Goal: Transaction & Acquisition: Subscribe to service/newsletter

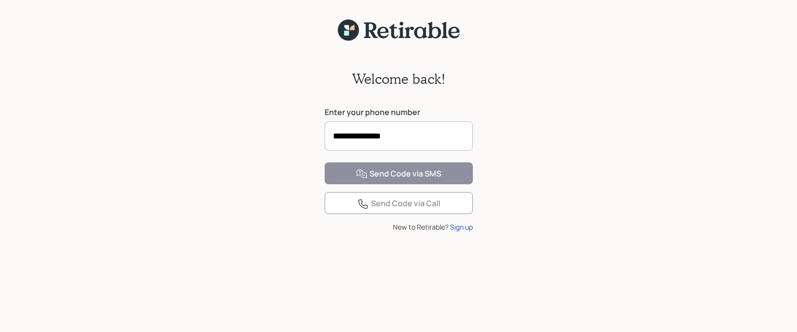
type input "**********"
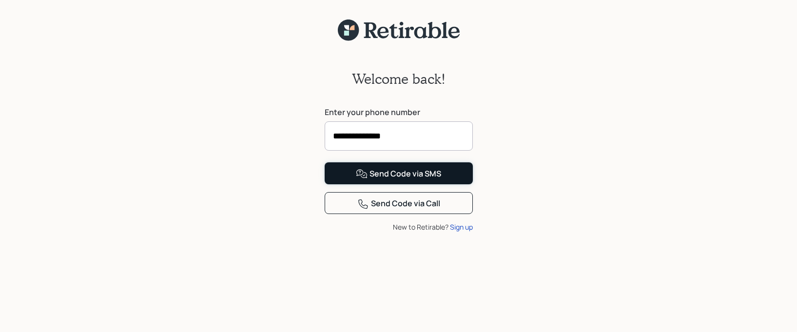
click at [388, 180] on div "Send Code via SMS" at bounding box center [398, 174] width 85 height 12
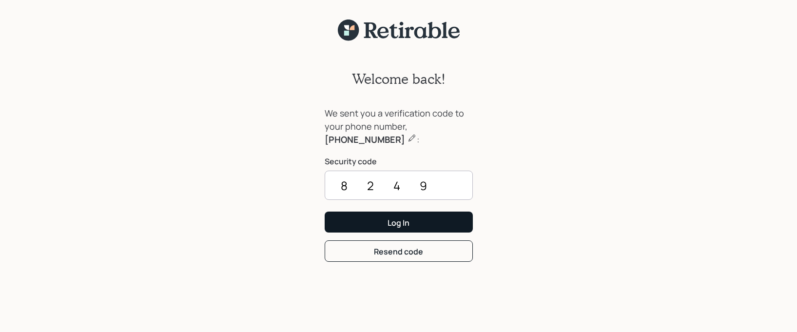
type input "8249"
click at [391, 221] on div "Log In" at bounding box center [398, 222] width 22 height 11
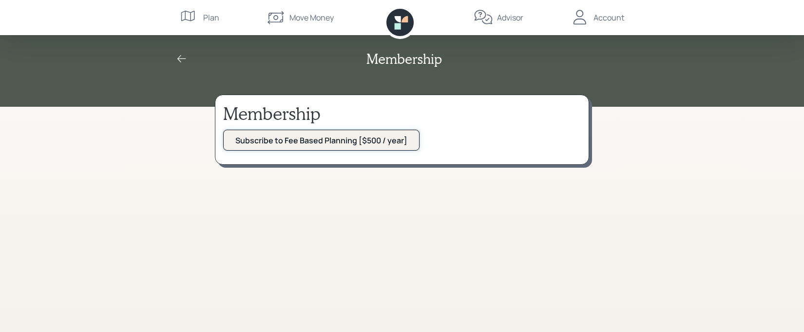
click at [296, 141] on div "Subscribe to Fee Based Planning [$500 / year]" at bounding box center [321, 140] width 172 height 11
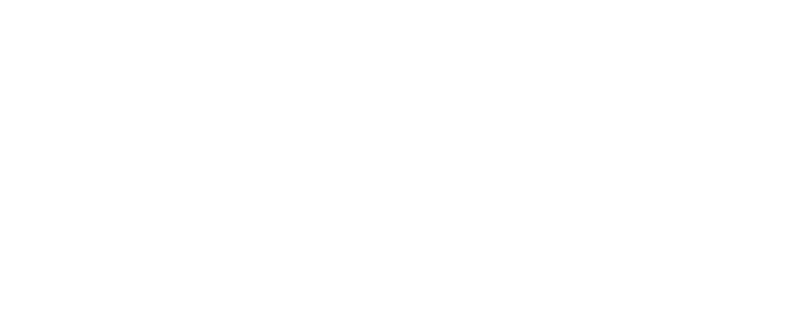
drag, startPoint x: 773, startPoint y: 0, endPoint x: 208, endPoint y: 28, distance: 565.6
click at [208, 0] on html at bounding box center [402, 0] width 804 height 0
drag, startPoint x: 796, startPoint y: 3, endPoint x: 365, endPoint y: 111, distance: 445.1
click at [365, 0] on html at bounding box center [402, 0] width 804 height 0
